Goal: Information Seeking & Learning: Check status

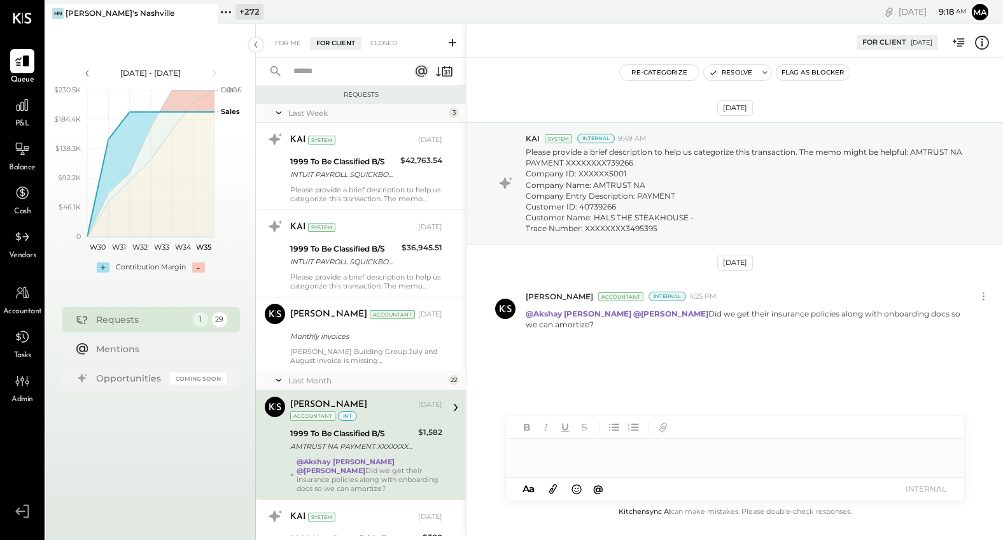
click at [227, 10] on icon at bounding box center [226, 12] width 17 height 17
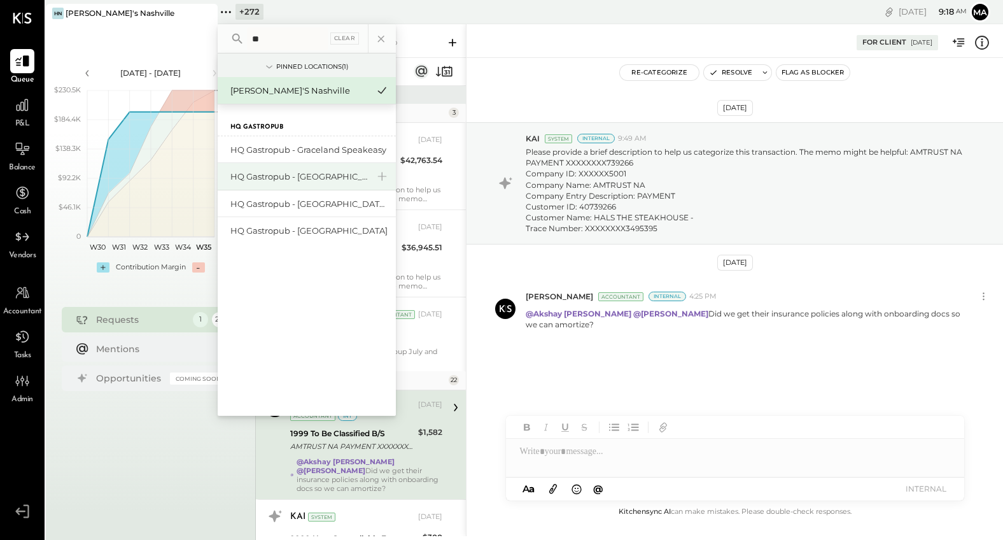
type input "**"
click at [336, 175] on div "HQ Gastropub - [GEOGRAPHIC_DATA]" at bounding box center [299, 177] width 138 height 12
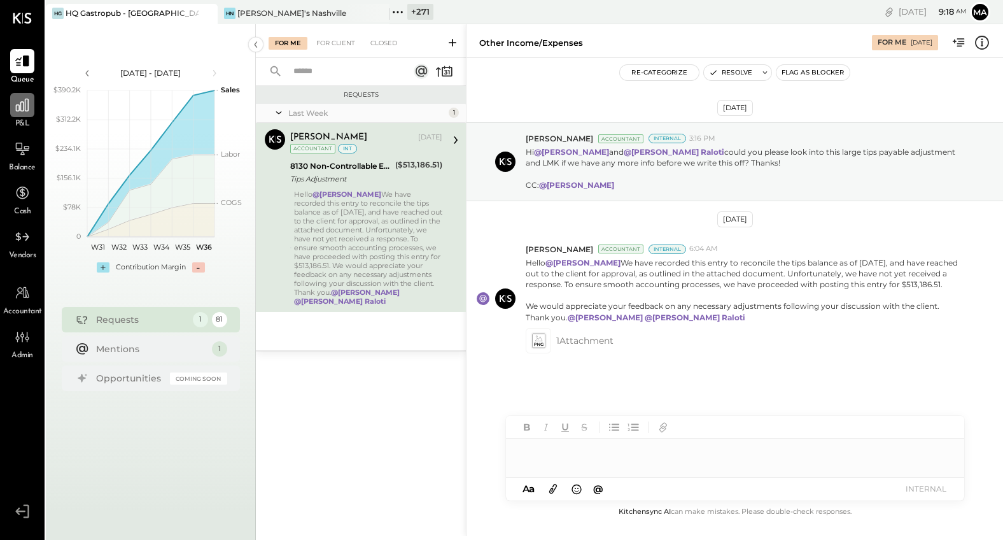
click at [27, 108] on icon at bounding box center [22, 105] width 17 height 17
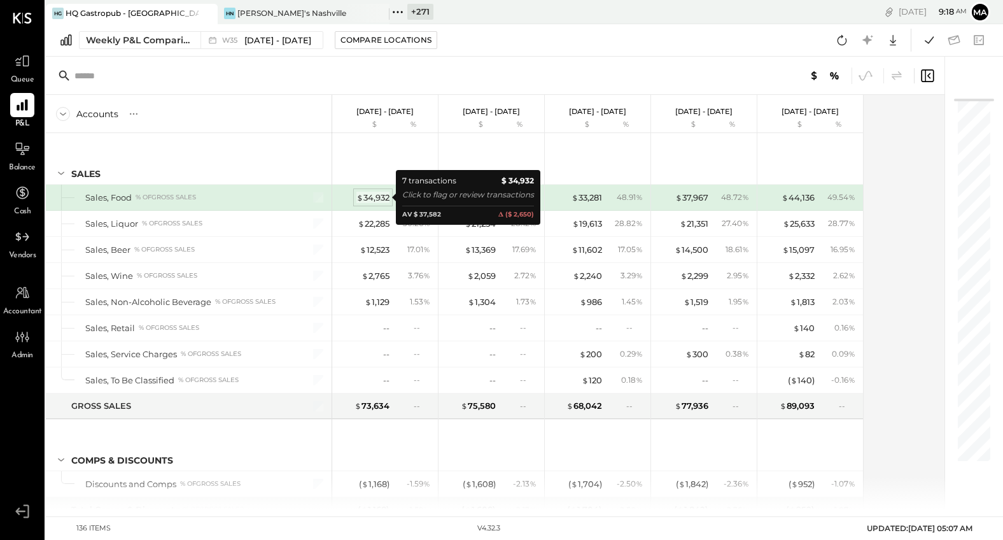
click at [375, 198] on div "$ 34,932" at bounding box center [373, 198] width 33 height 12
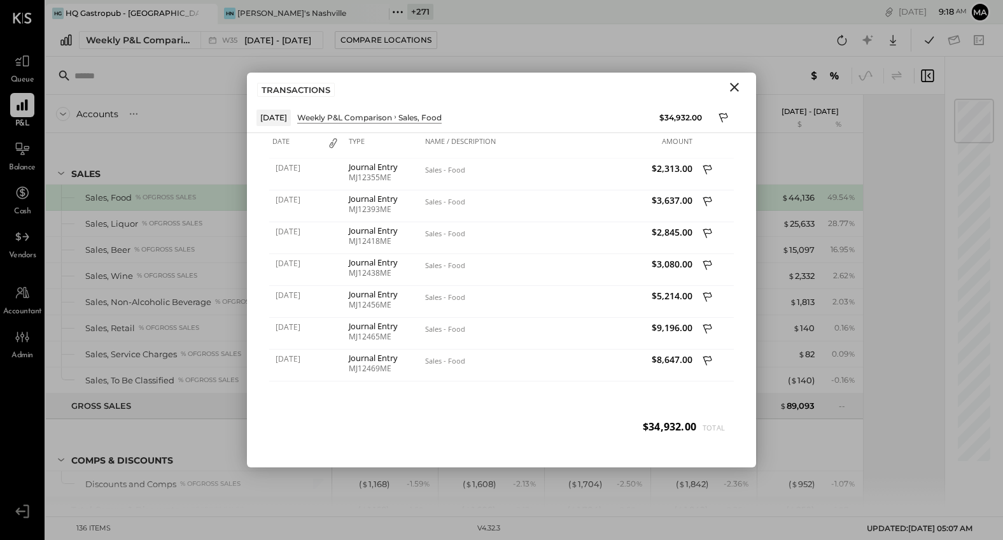
click at [733, 84] on icon "Close" at bounding box center [734, 87] width 15 height 15
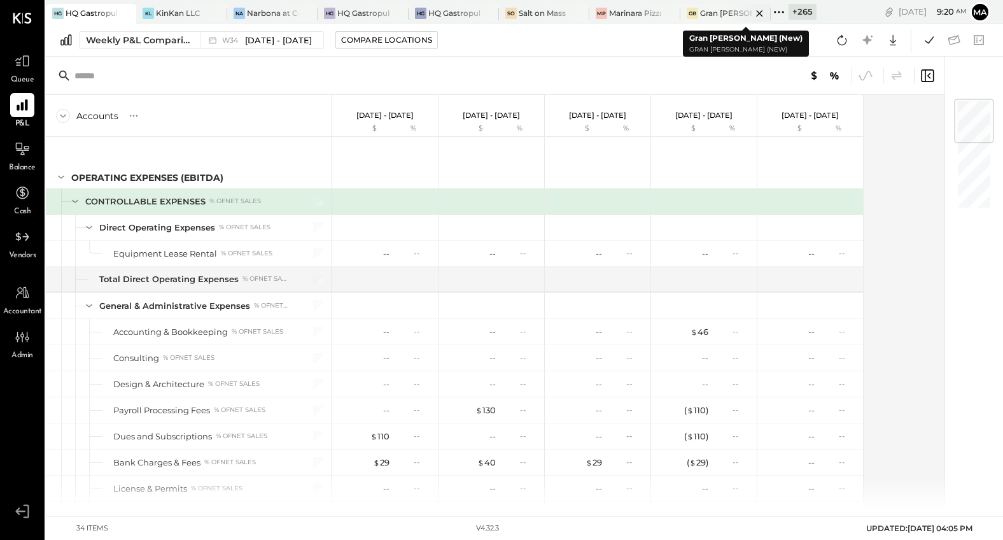
click at [761, 12] on icon at bounding box center [759, 13] width 6 height 6
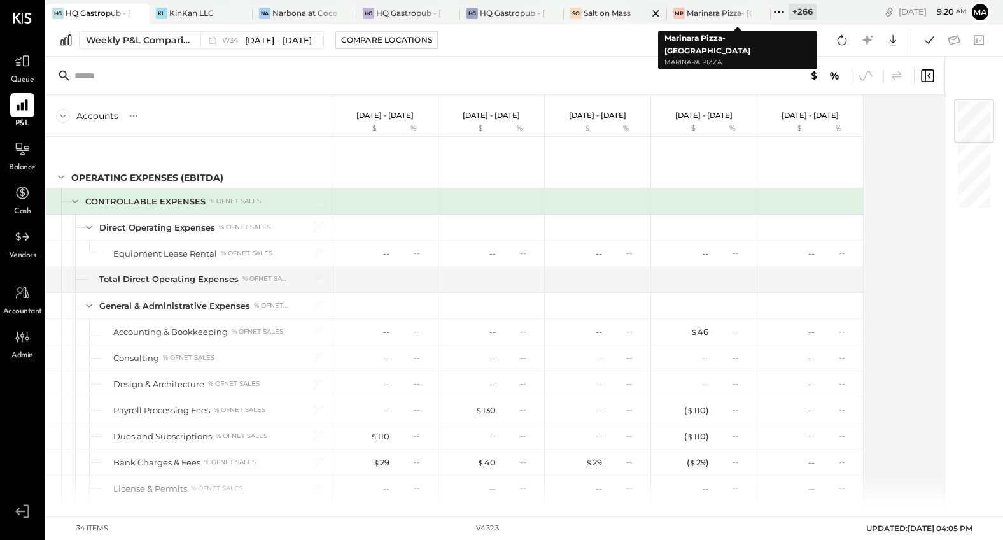
drag, startPoint x: 760, startPoint y: 12, endPoint x: 710, endPoint y: 13, distance: 49.7
click at [760, 12] on icon at bounding box center [760, 13] width 16 height 15
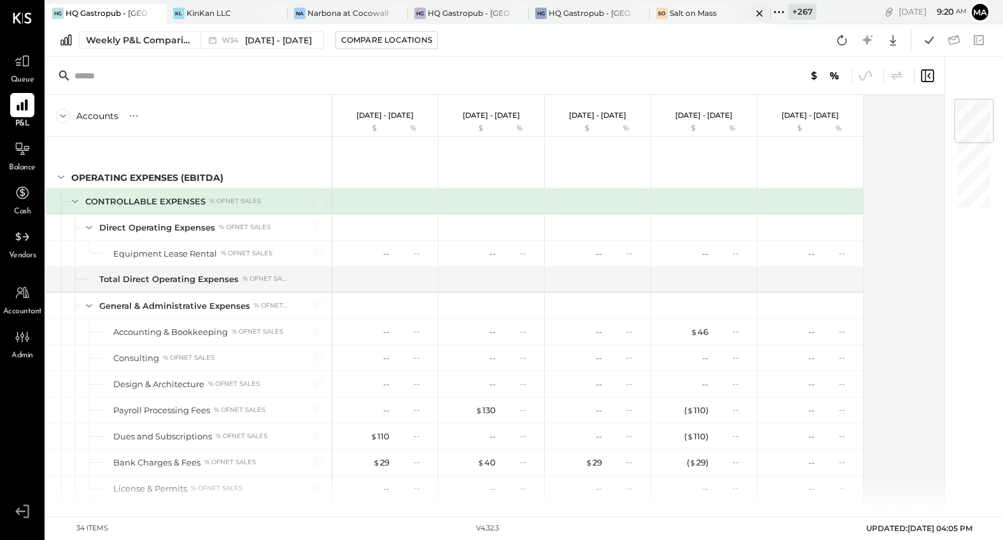
click at [761, 11] on icon at bounding box center [759, 13] width 6 height 6
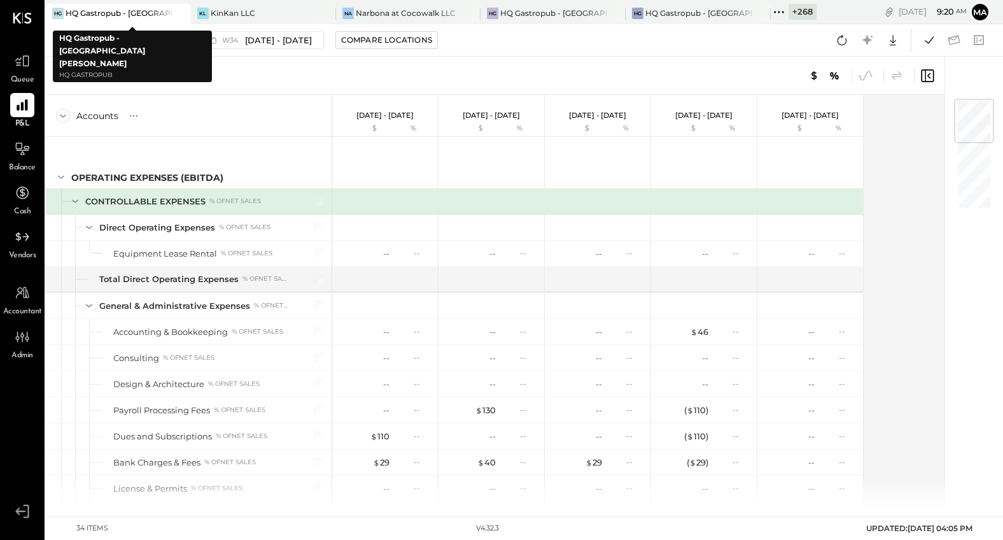
click at [133, 11] on div "HQ Gastropub - [GEOGRAPHIC_DATA][PERSON_NAME]" at bounding box center [119, 13] width 106 height 11
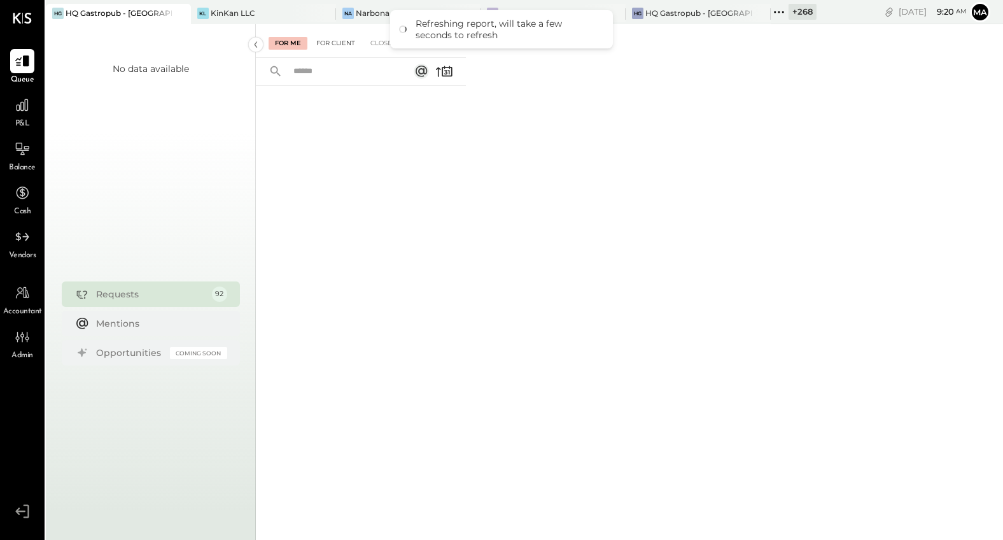
click at [332, 43] on div "For Client" at bounding box center [336, 43] width 52 height 13
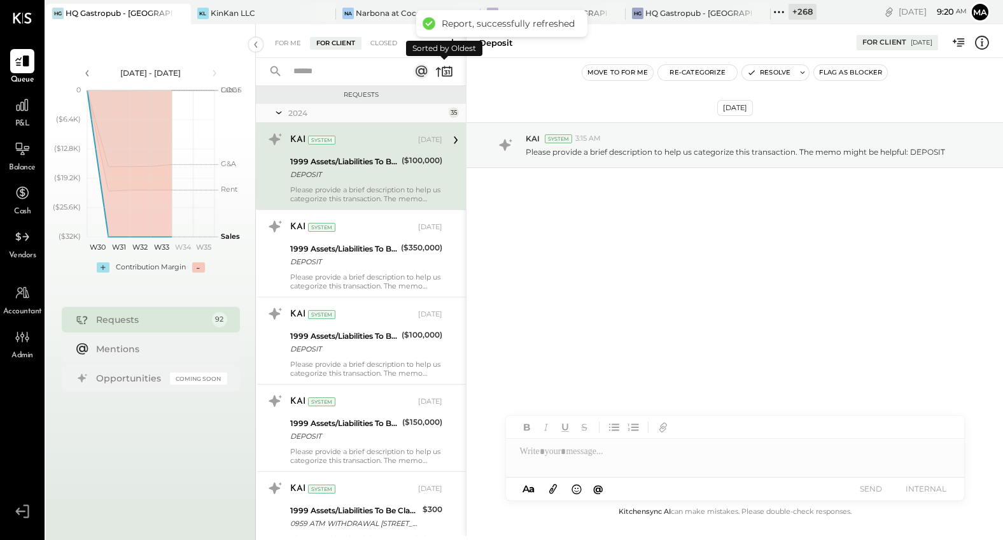
click at [448, 68] on icon at bounding box center [444, 71] width 18 height 18
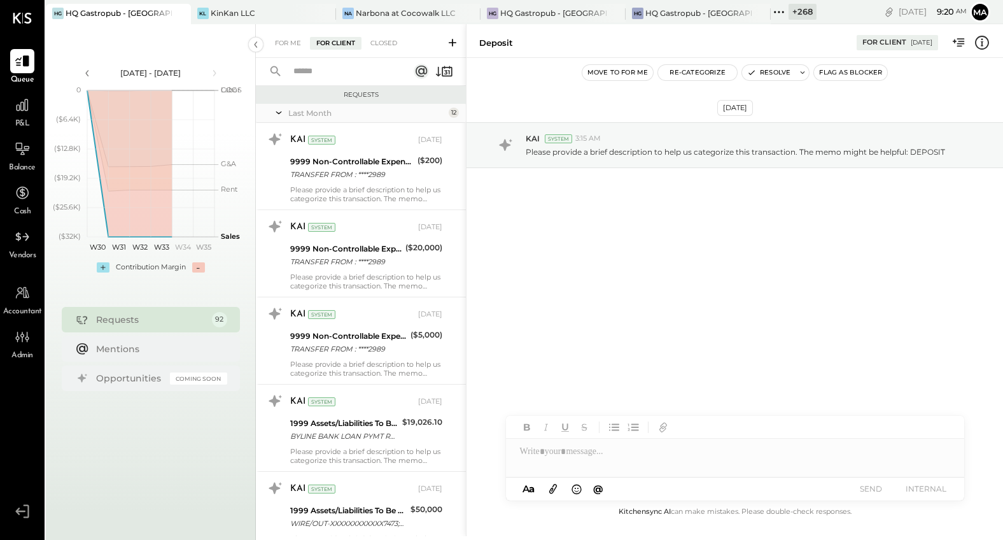
click at [341, 73] on input "text" at bounding box center [343, 71] width 115 height 21
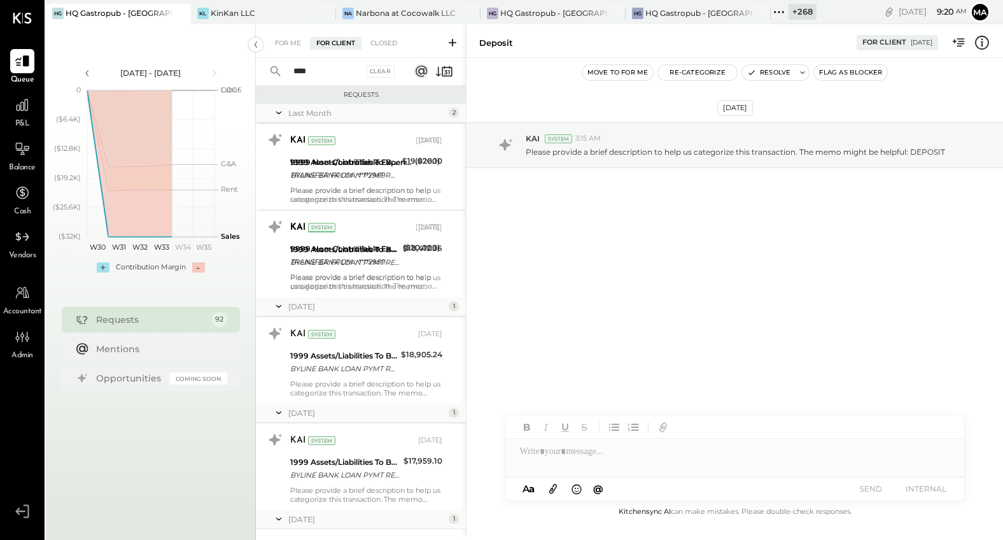
type input "****"
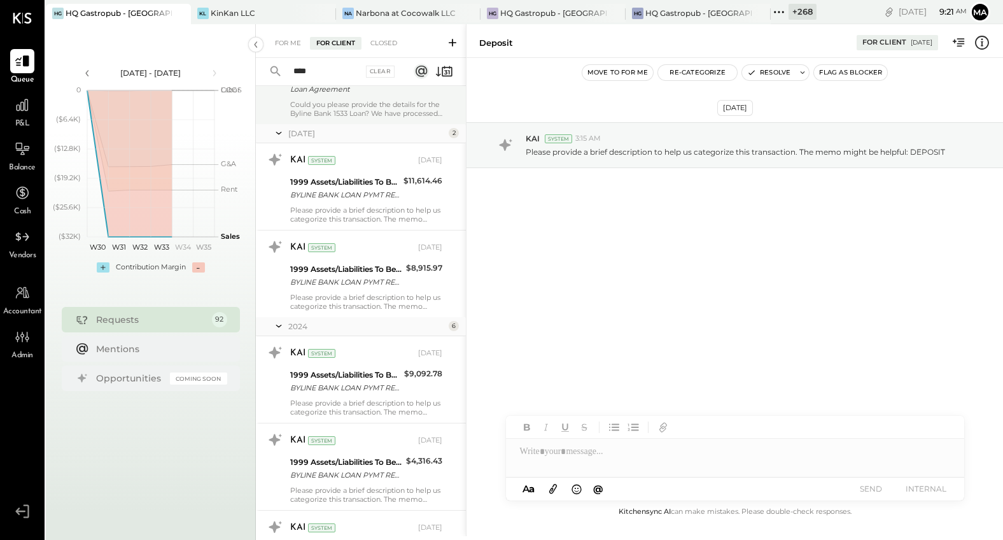
scroll to position [793, 0]
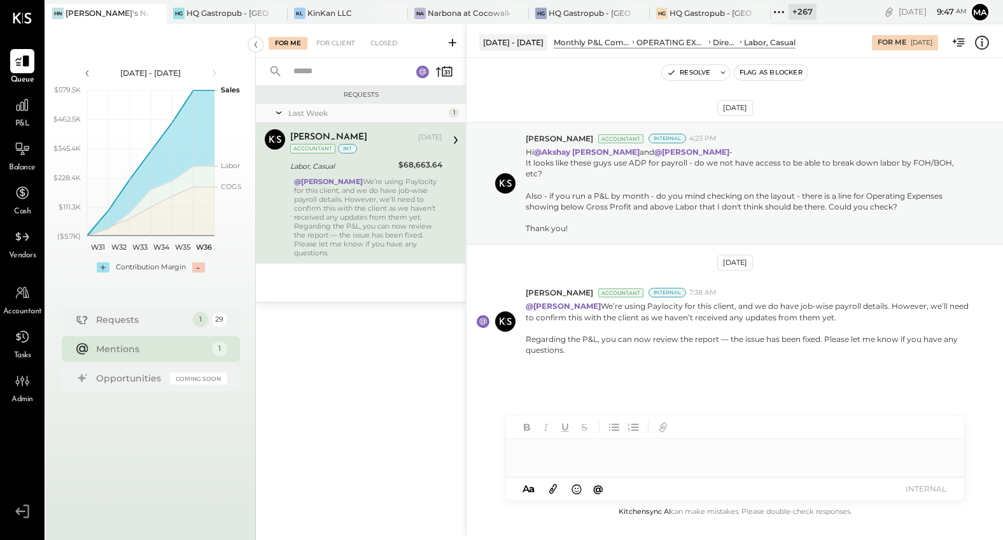
click at [576, 488] on circle at bounding box center [575, 488] width 1 height 1
click at [840, 372] on div "Aug 29th, 2025 Margot Bloch Accountant Internal 4:23 PM Hi @Akshay koshti and @…" at bounding box center [735, 275] width 537 height 371
click at [558, 454] on div at bounding box center [735, 451] width 458 height 25
click at [918, 484] on button "INTERNAL" at bounding box center [926, 488] width 51 height 17
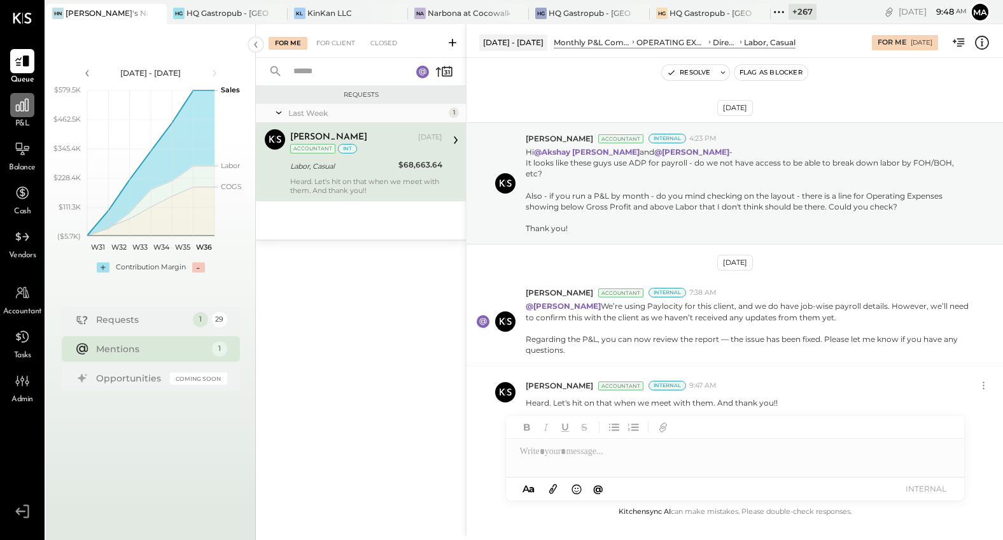
click at [24, 106] on icon at bounding box center [22, 105] width 17 height 17
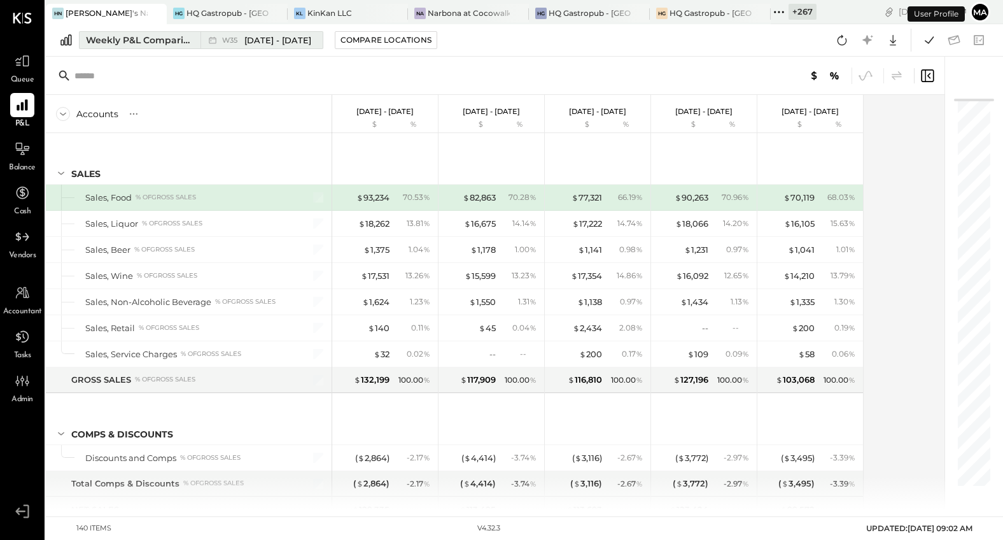
click at [147, 41] on div "Weekly P&L Comparison" at bounding box center [139, 40] width 107 height 13
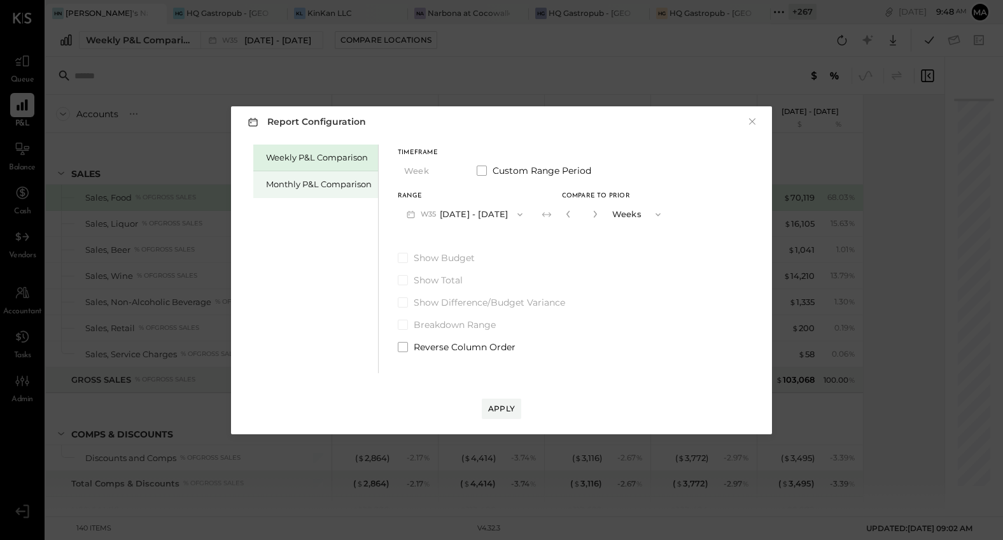
click at [317, 181] on div "Monthly P&L Comparison" at bounding box center [319, 184] width 106 height 12
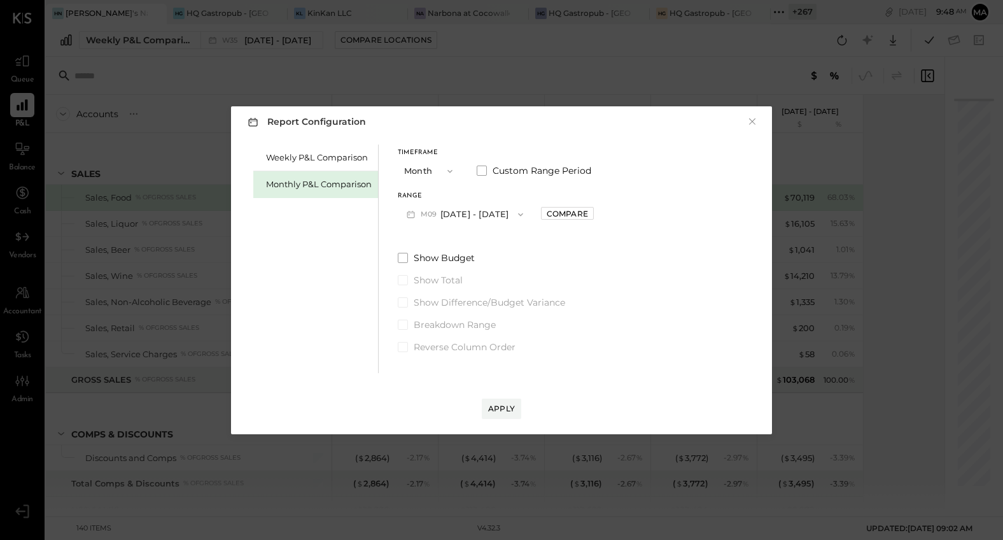
click at [449, 169] on icon "button" at bounding box center [450, 171] width 10 height 10
drag, startPoint x: 483, startPoint y: 189, endPoint x: 484, endPoint y: 218, distance: 29.3
click at [484, 192] on div "Timeframe Month Month Quarter YTD Year Custom Range Period Range M09 Sep 1 - 30…" at bounding box center [496, 188] width 196 height 76
click at [483, 213] on button "M09 Sep 1 - 30, 2025" at bounding box center [465, 214] width 134 height 24
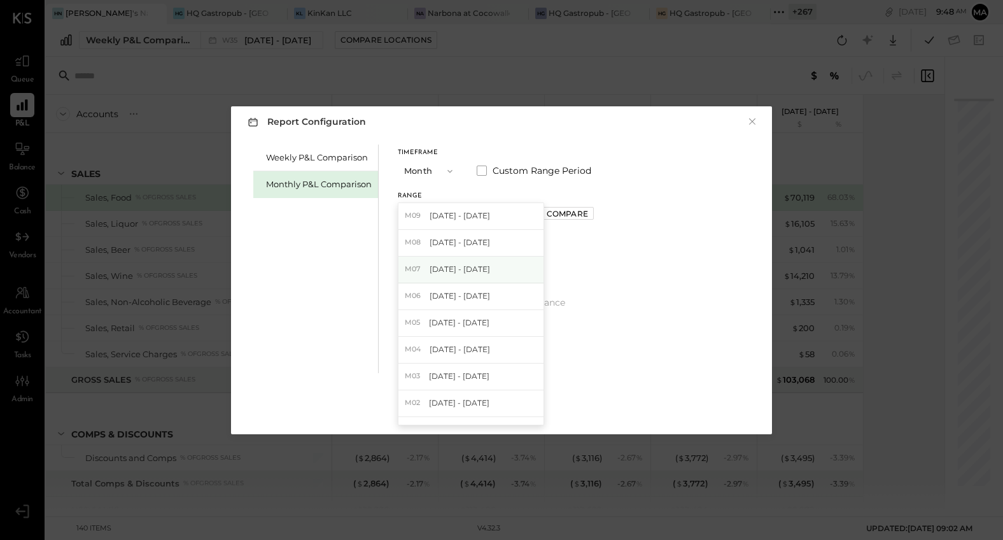
click at [467, 269] on span "Jul 1 - 31, 2025" at bounding box center [460, 269] width 60 height 11
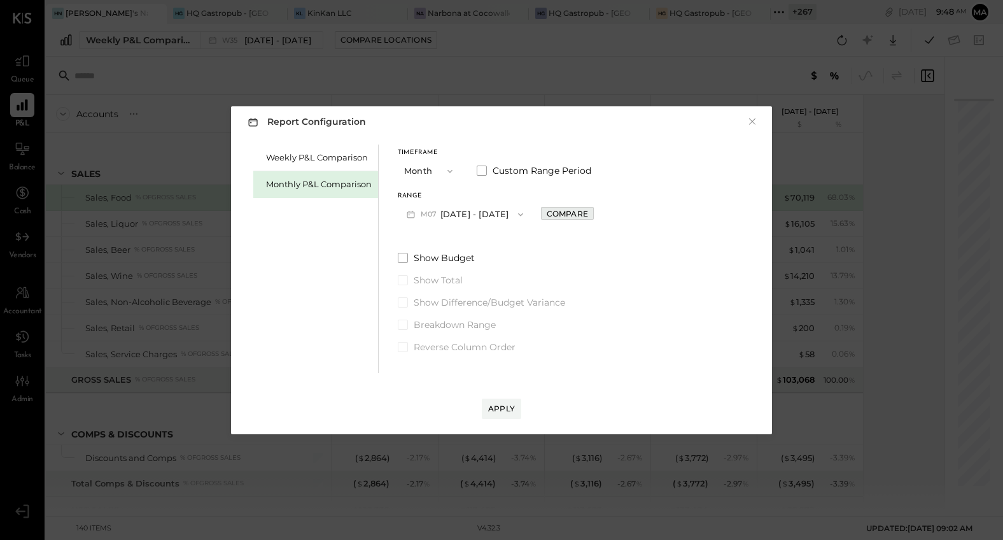
click at [578, 213] on button "Compare" at bounding box center [567, 213] width 53 height 13
drag, startPoint x: 586, startPoint y: 214, endPoint x: 575, endPoint y: 260, distance: 47.3
click at [592, 214] on icon "button" at bounding box center [596, 214] width 8 height 8
type input "*"
click at [498, 407] on div "Apply" at bounding box center [501, 408] width 27 height 11
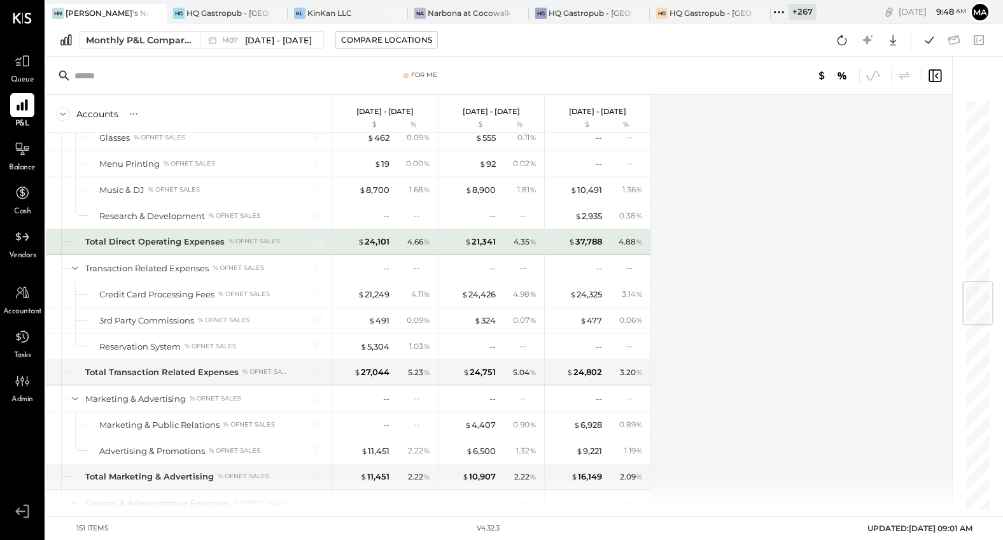
scroll to position [1900, 0]
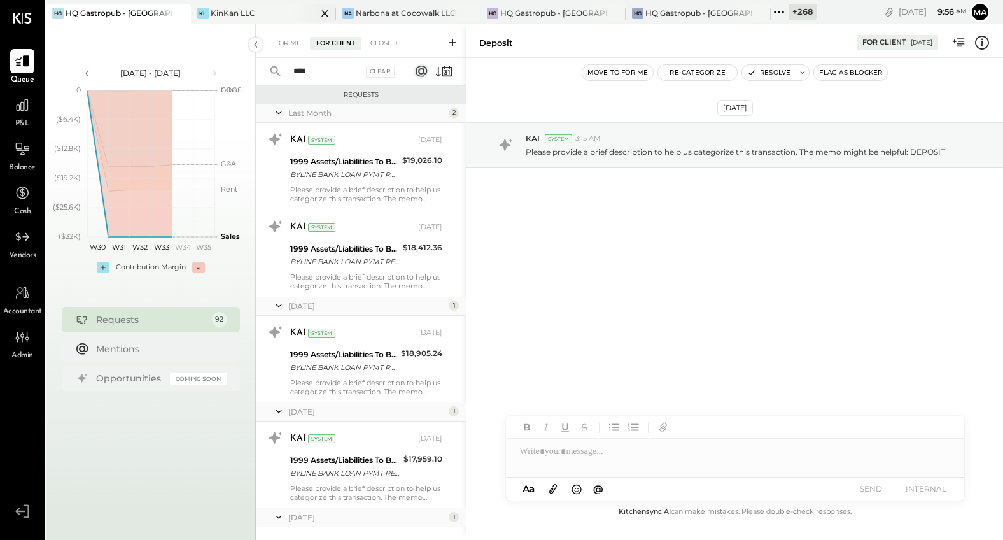
scroll to position [793, 0]
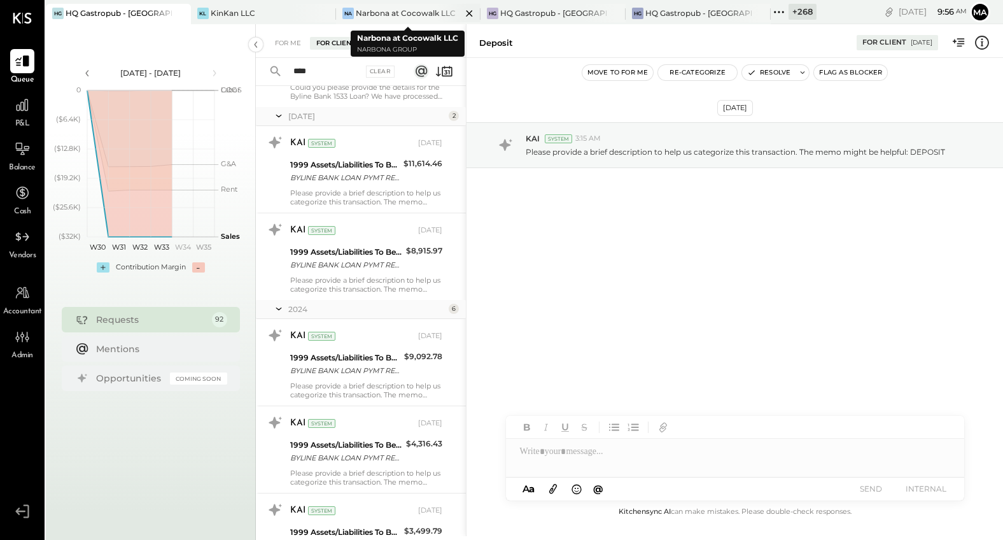
click at [469, 11] on icon at bounding box center [470, 13] width 16 height 15
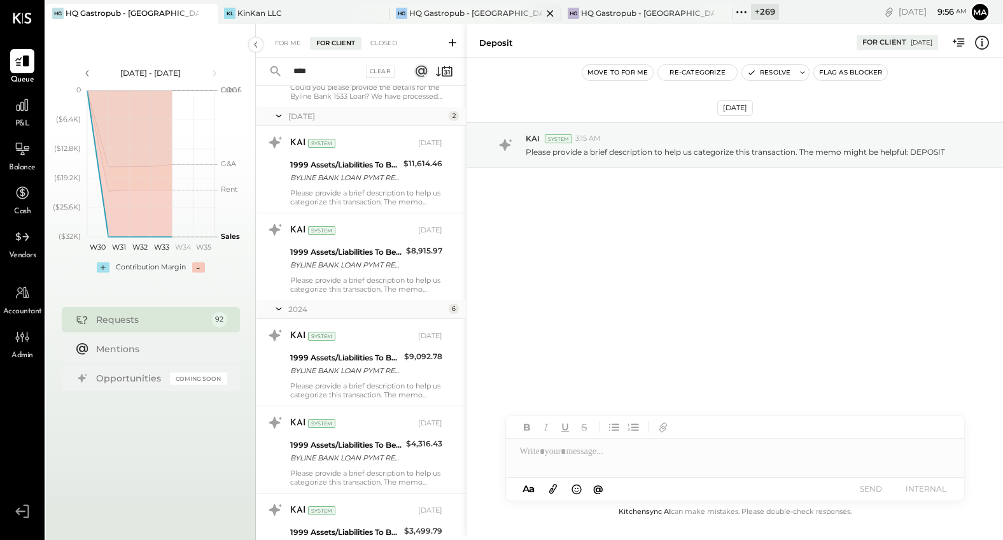
click at [542, 11] on icon at bounding box center [550, 13] width 16 height 15
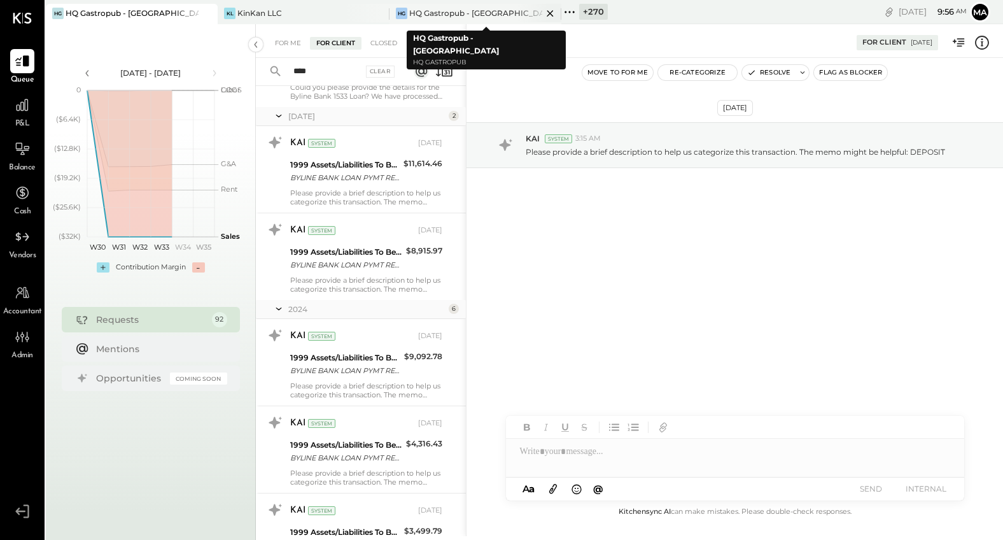
click at [547, 11] on icon at bounding box center [550, 13] width 16 height 15
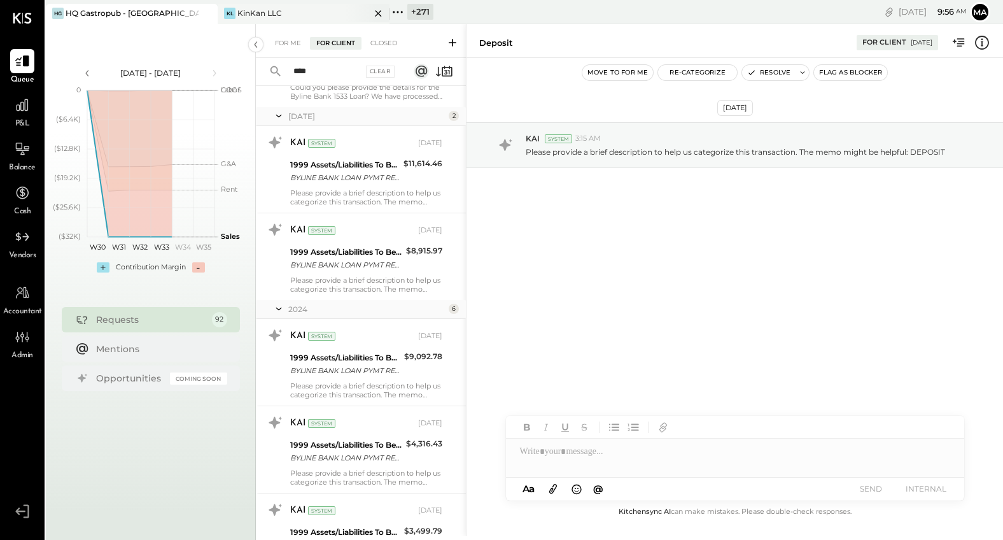
click at [382, 14] on icon at bounding box center [379, 13] width 16 height 15
click at [224, 12] on icon at bounding box center [226, 12] width 17 height 17
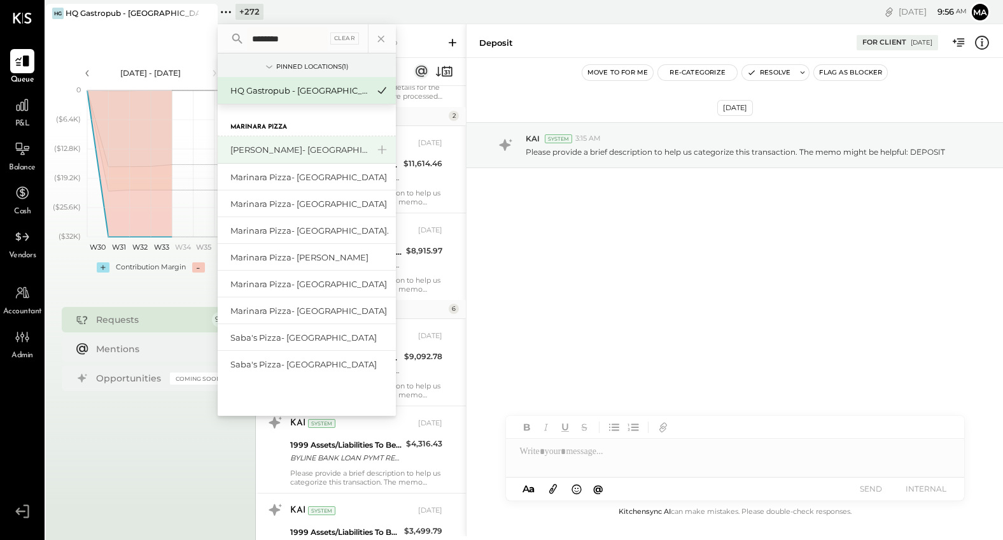
type input "********"
click at [284, 150] on div "[PERSON_NAME]- [GEOGRAPHIC_DATA]" at bounding box center [299, 150] width 138 height 12
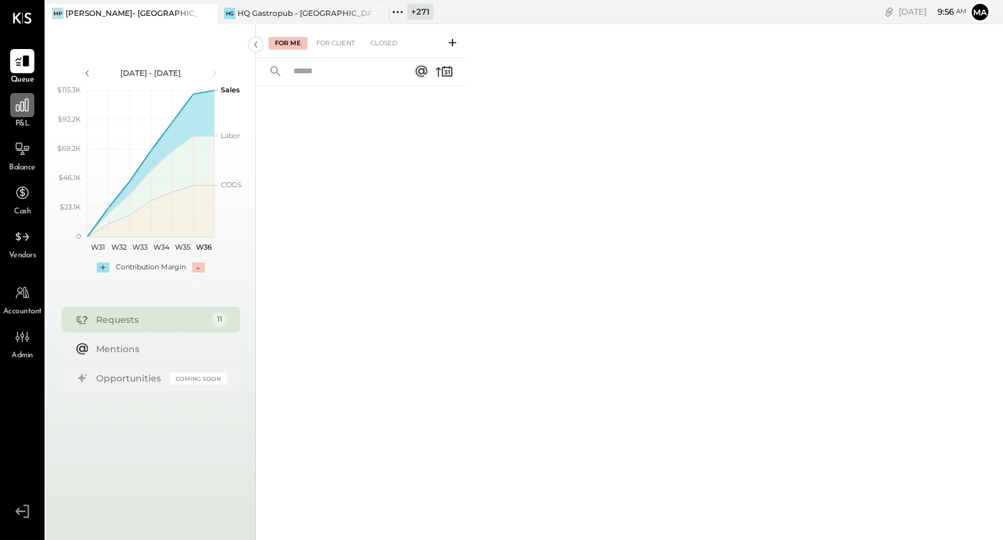
click at [26, 112] on icon at bounding box center [22, 105] width 17 height 17
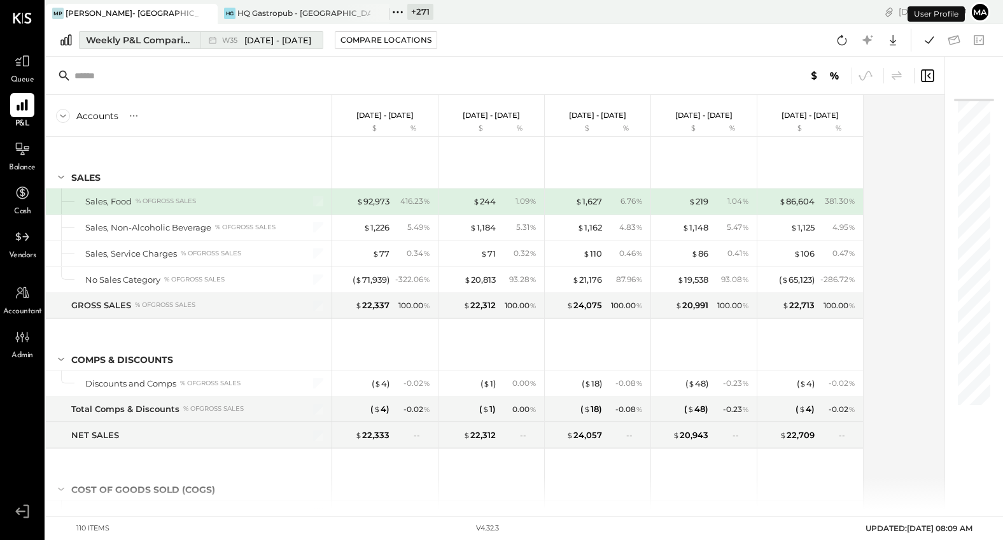
click at [248, 42] on span "Aug 25 - 31, 2025" at bounding box center [277, 40] width 67 height 12
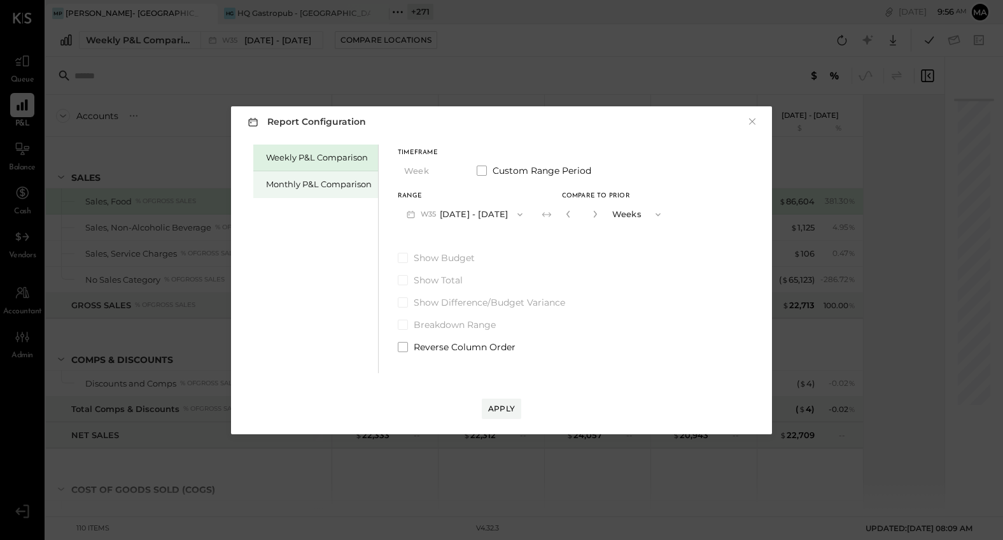
click at [316, 181] on div "Monthly P&L Comparison" at bounding box center [319, 184] width 106 height 12
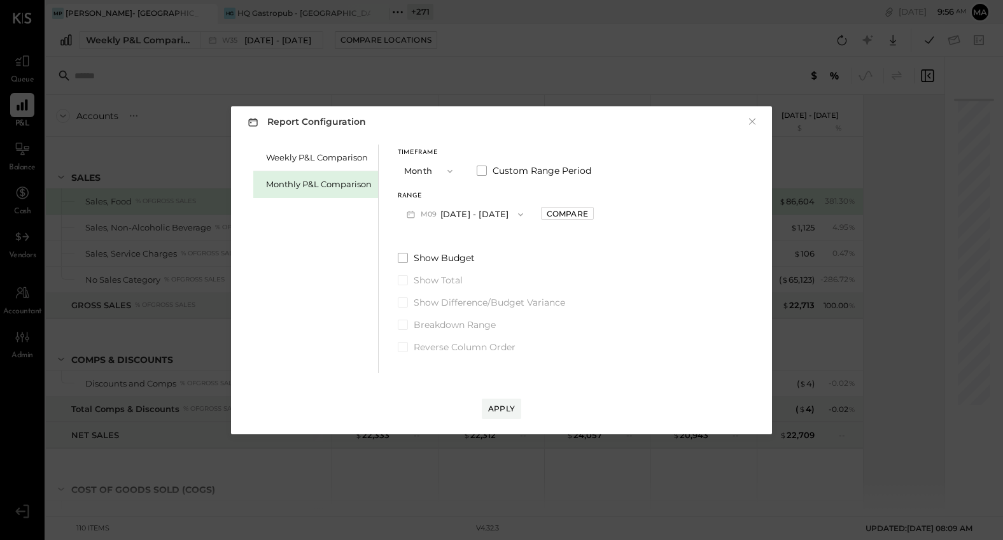
click at [484, 213] on button "M09 Sep 1 - 30, 2025" at bounding box center [465, 214] width 134 height 24
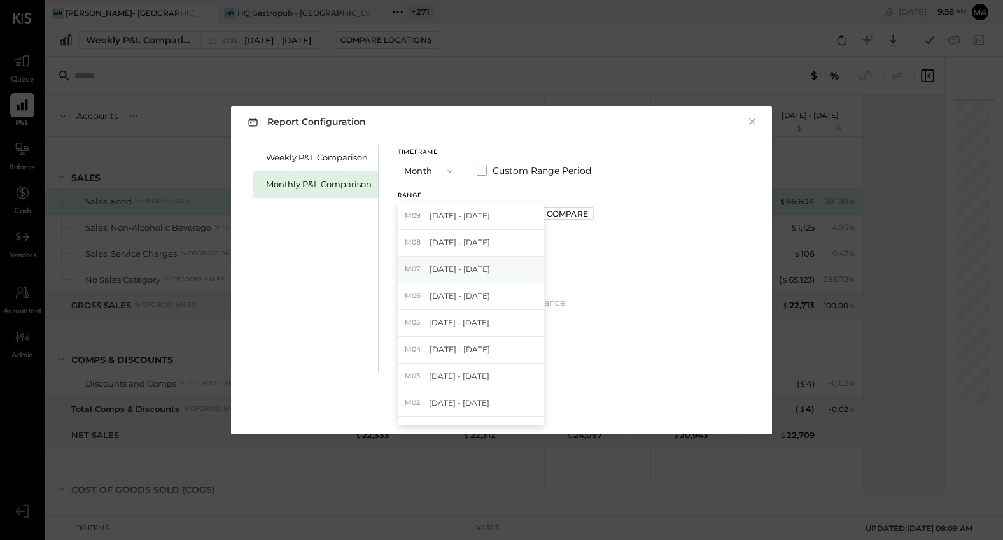
click at [466, 271] on span "Jul 1 - 31, 2025" at bounding box center [460, 269] width 60 height 11
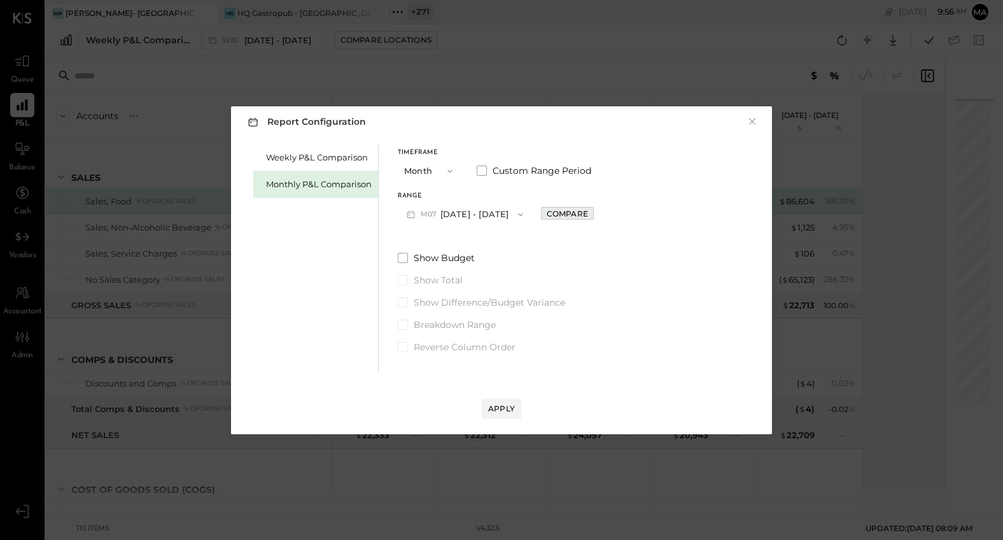
click at [556, 211] on div "Compare" at bounding box center [567, 213] width 41 height 11
click at [594, 214] on icon "button" at bounding box center [595, 214] width 3 height 7
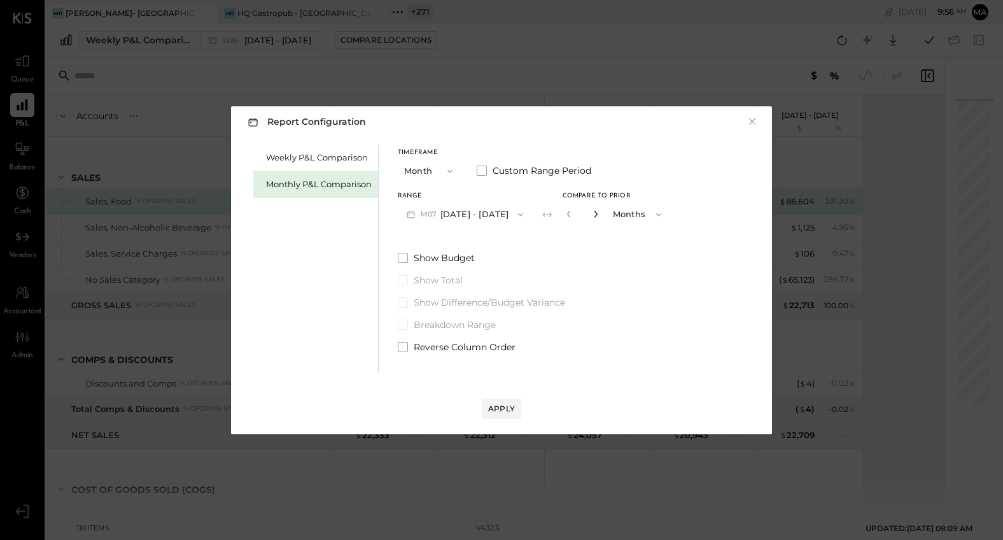
click at [594, 214] on icon "button" at bounding box center [595, 214] width 3 height 7
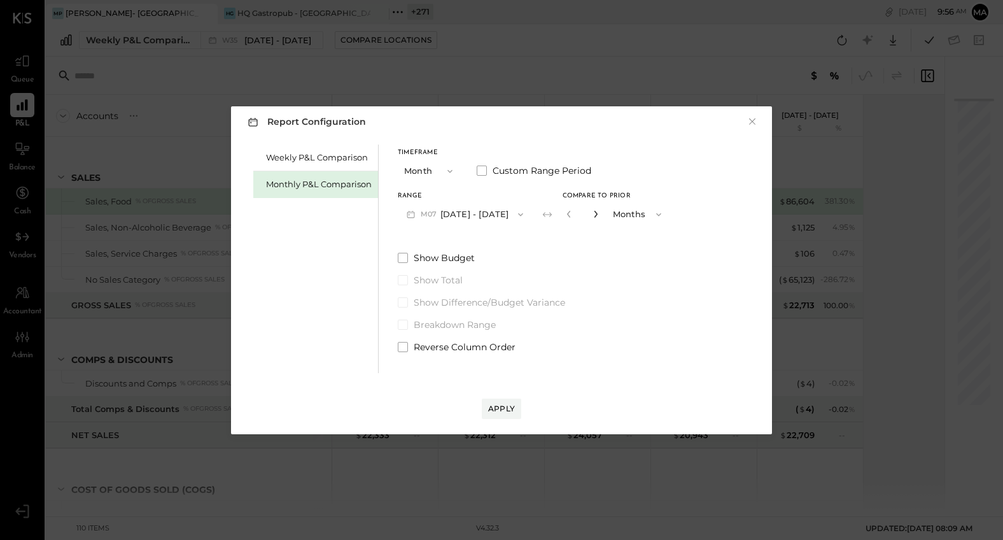
click at [594, 214] on icon "button" at bounding box center [595, 214] width 3 height 7
type input "**"
click at [498, 406] on div "Apply" at bounding box center [501, 408] width 27 height 11
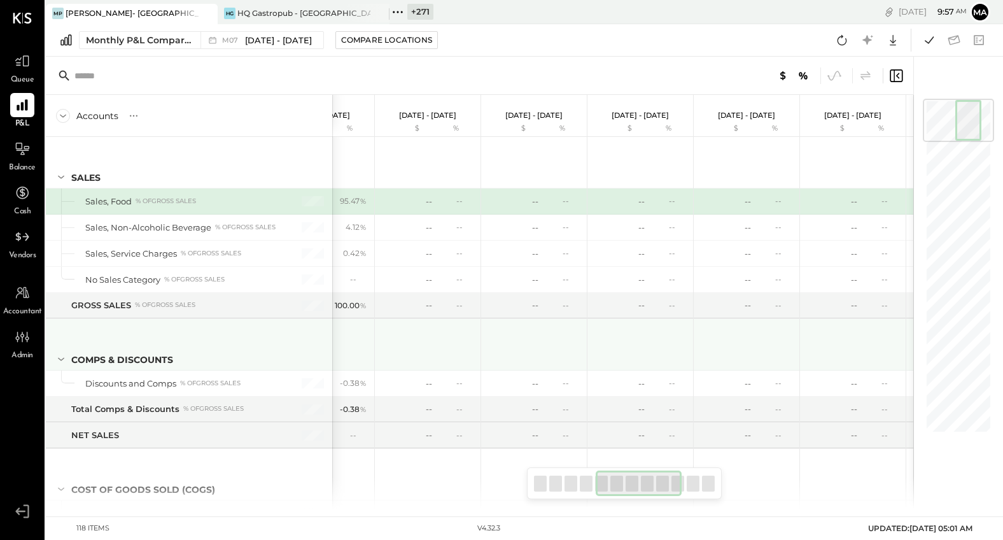
scroll to position [0, 378]
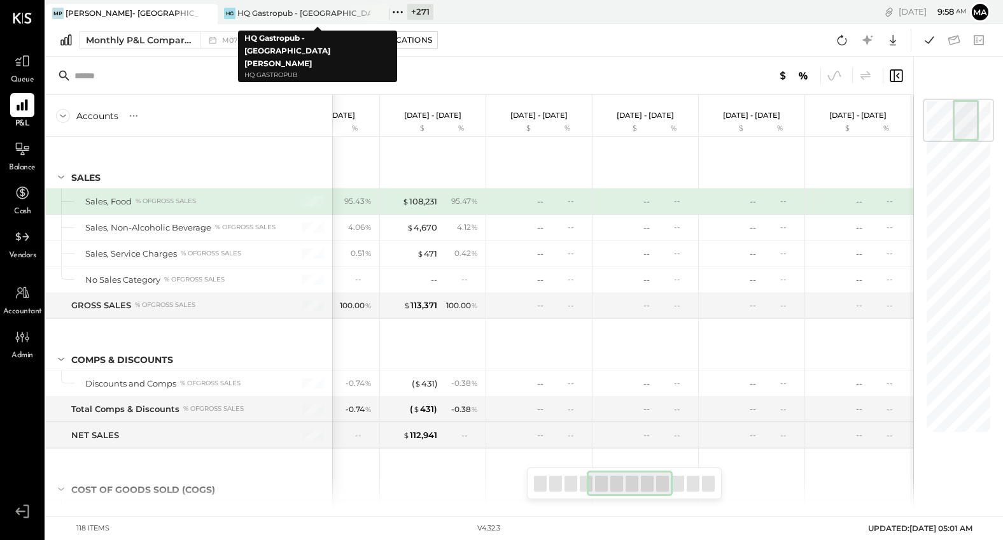
click at [206, 10] on icon at bounding box center [207, 13] width 16 height 15
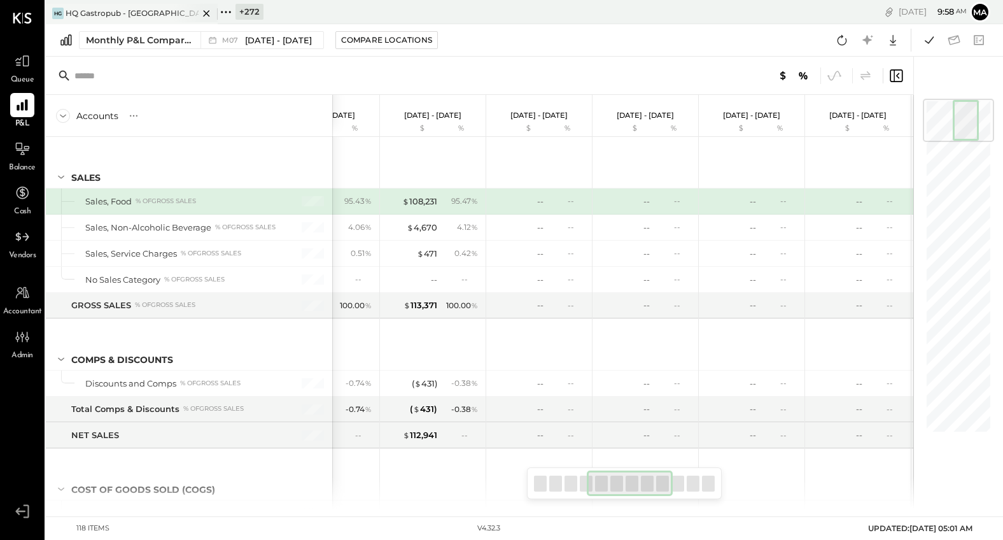
click at [209, 10] on icon at bounding box center [206, 13] width 6 height 6
click at [58, 11] on icon at bounding box center [58, 12] width 2 height 2
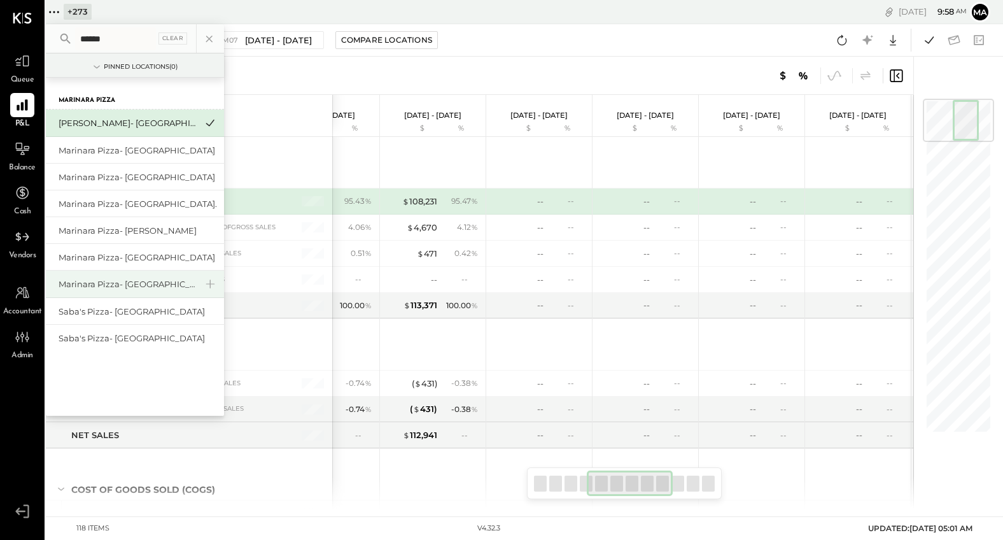
type input "******"
click at [143, 279] on div "Marinara Pizza- [GEOGRAPHIC_DATA]" at bounding box center [128, 284] width 138 height 12
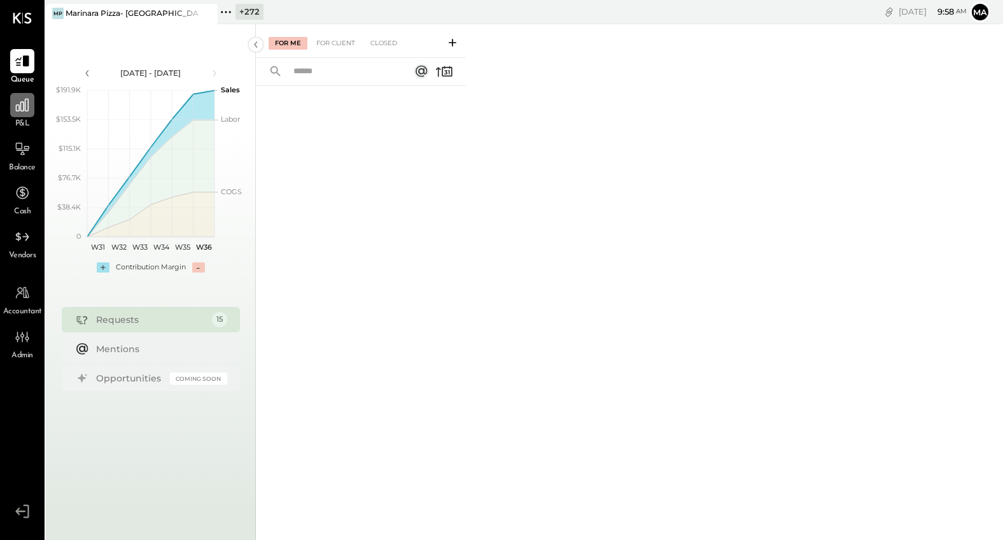
click at [21, 108] on icon at bounding box center [22, 105] width 17 height 17
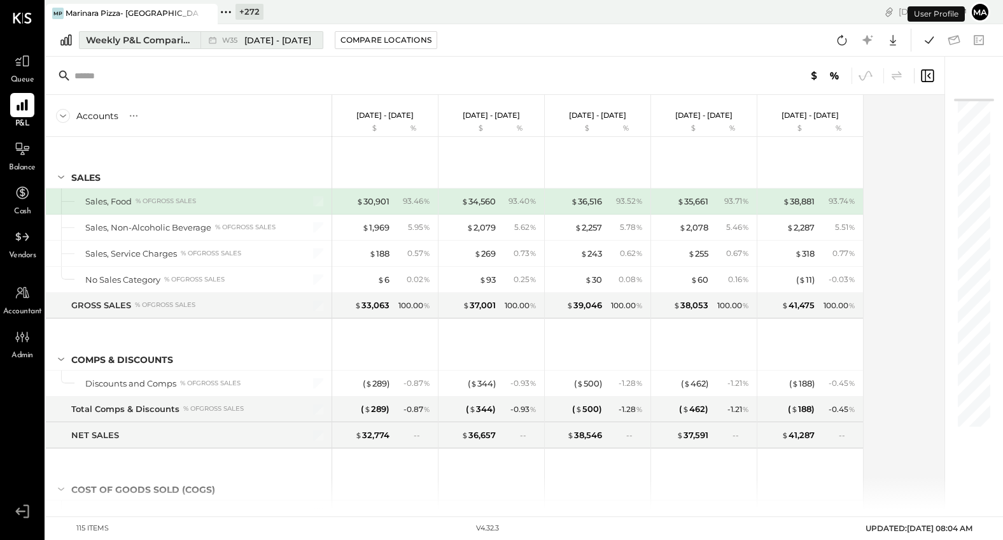
click at [168, 38] on div "Weekly P&L Comparison" at bounding box center [139, 40] width 107 height 13
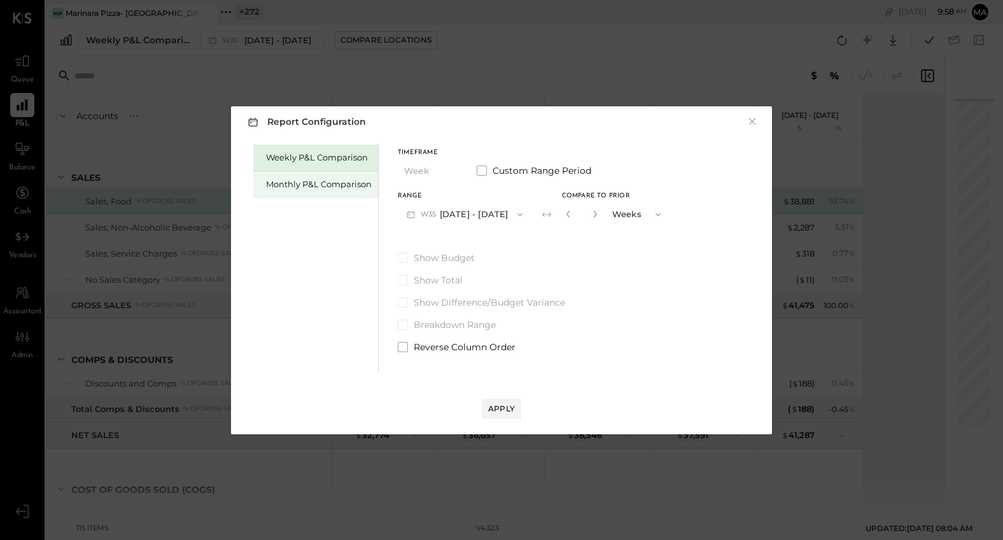
click at [351, 183] on div "Monthly P&L Comparison" at bounding box center [319, 184] width 106 height 12
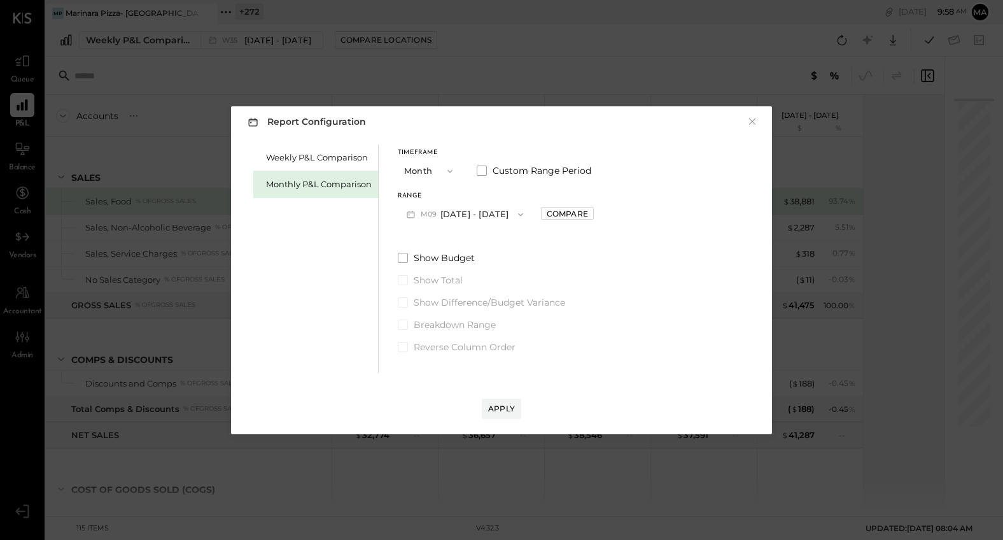
click at [509, 217] on span "button" at bounding box center [517, 214] width 17 height 10
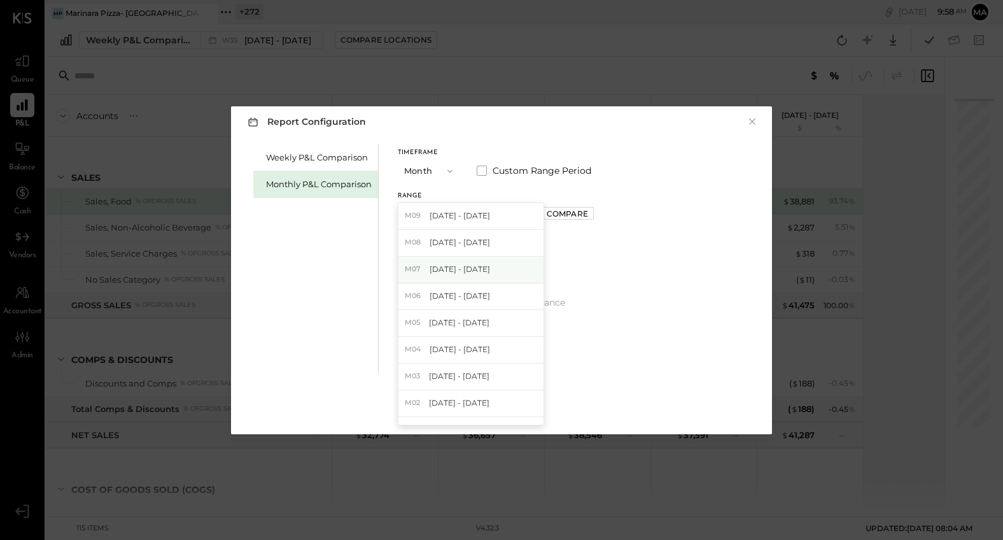
click at [476, 271] on span "Jul 1 - 31, 2025" at bounding box center [460, 269] width 60 height 11
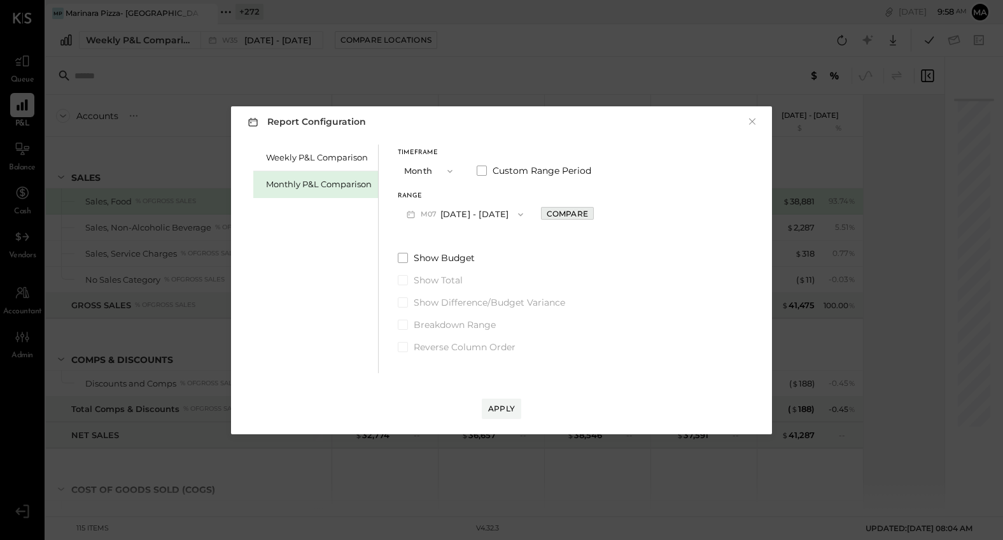
click at [555, 211] on div "Compare" at bounding box center [567, 213] width 41 height 11
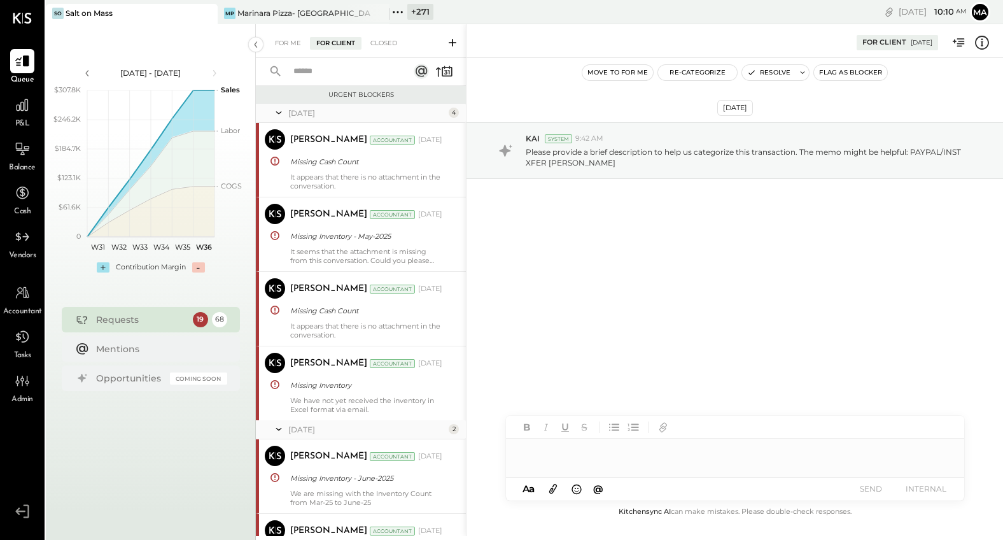
scroll to position [1148, 0]
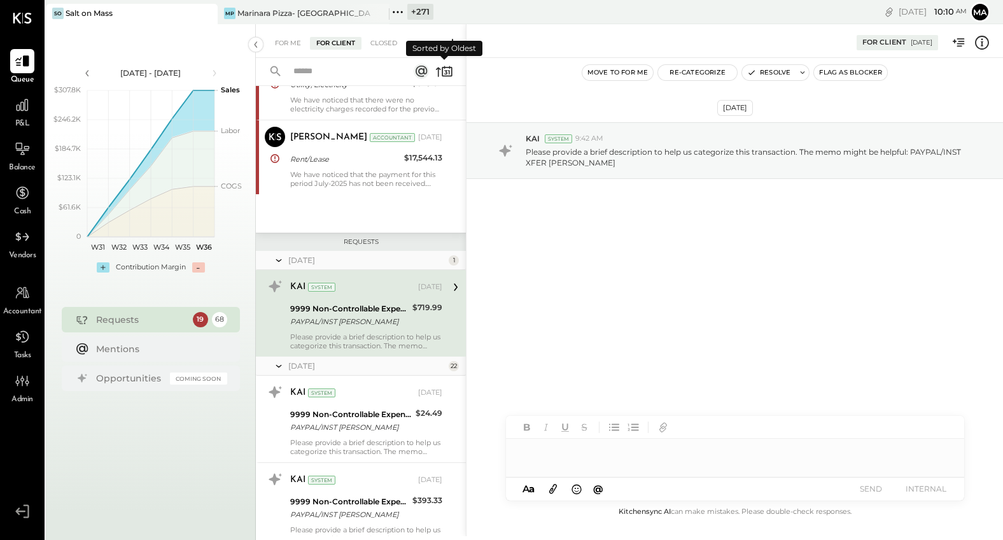
click at [444, 69] on icon at bounding box center [444, 71] width 18 height 18
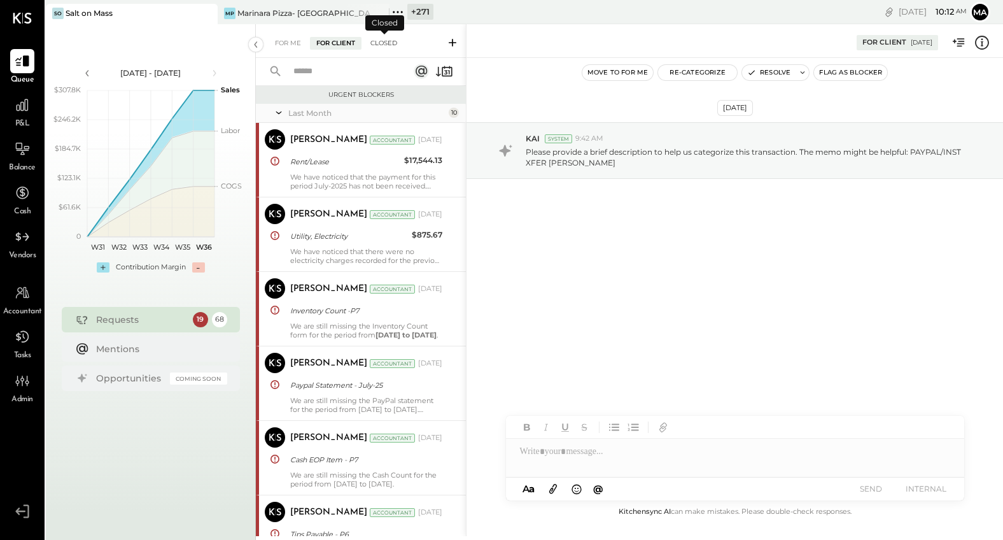
click at [385, 41] on div "Closed" at bounding box center [383, 43] width 39 height 13
click at [383, 41] on div "Closed" at bounding box center [383, 43] width 39 height 13
click at [390, 43] on div "Closed" at bounding box center [383, 43] width 39 height 13
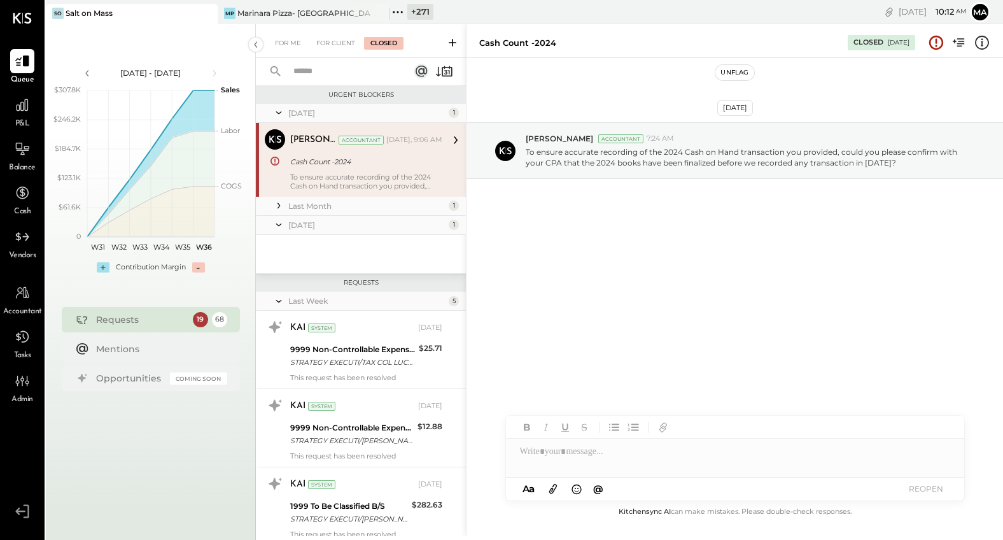
click at [278, 203] on icon at bounding box center [279, 206] width 3 height 6
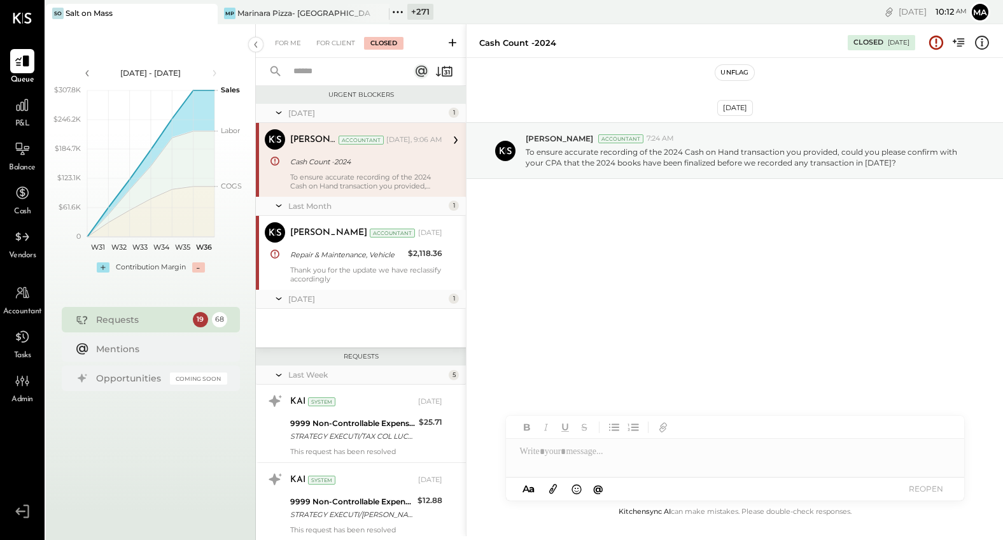
click at [278, 298] on icon at bounding box center [279, 298] width 6 height 3
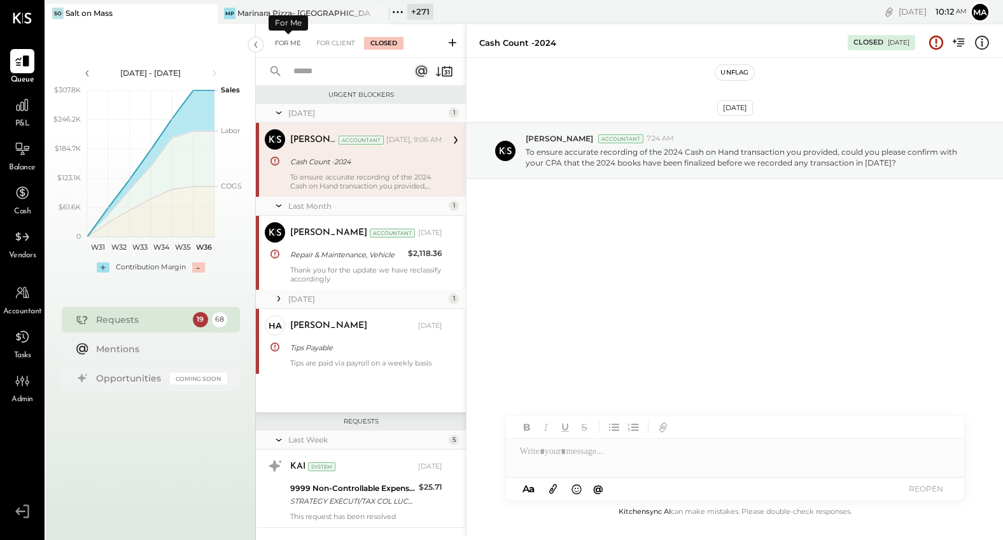
click at [283, 43] on div "For Me" at bounding box center [288, 43] width 39 height 13
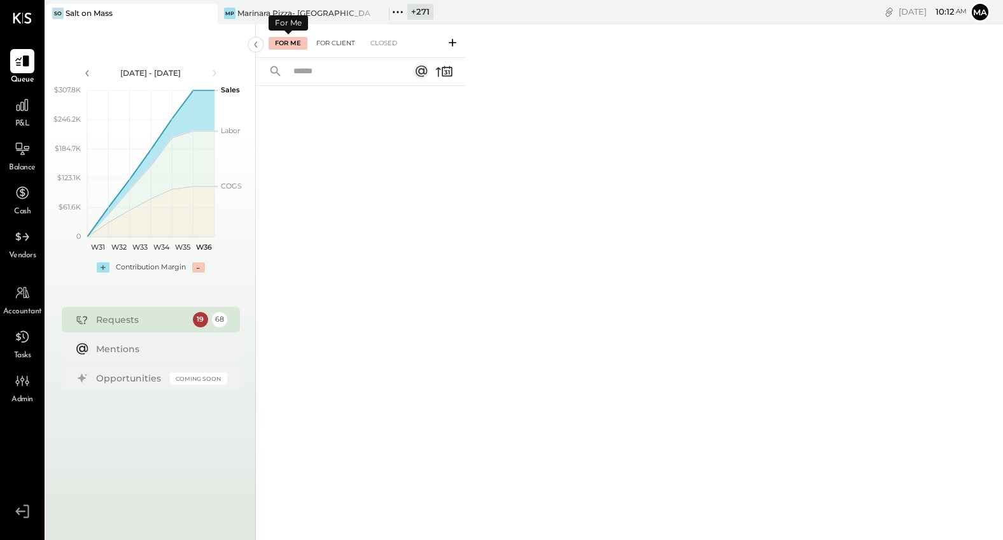
click at [333, 41] on div "For Client" at bounding box center [336, 43] width 52 height 13
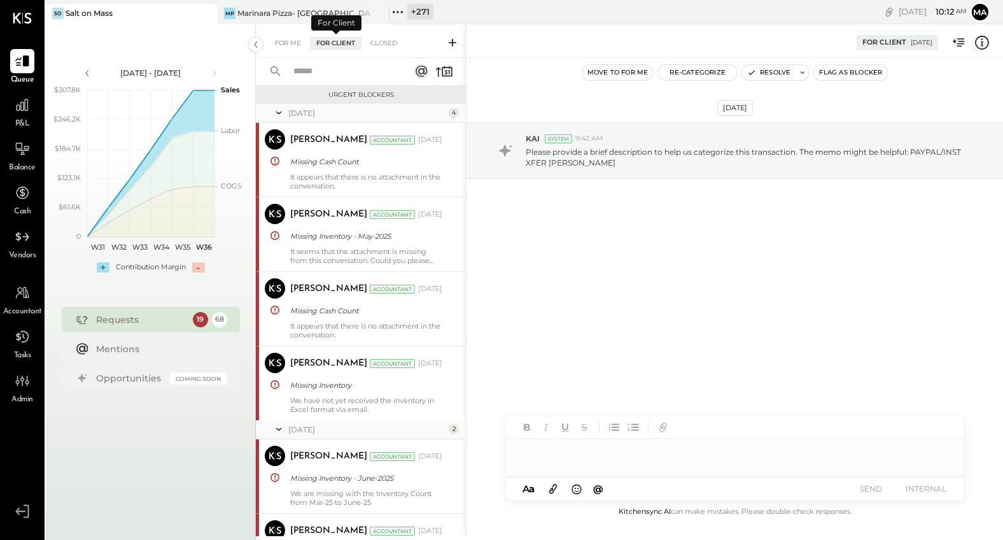
scroll to position [1148, 0]
